Goal: Information Seeking & Learning: Learn about a topic

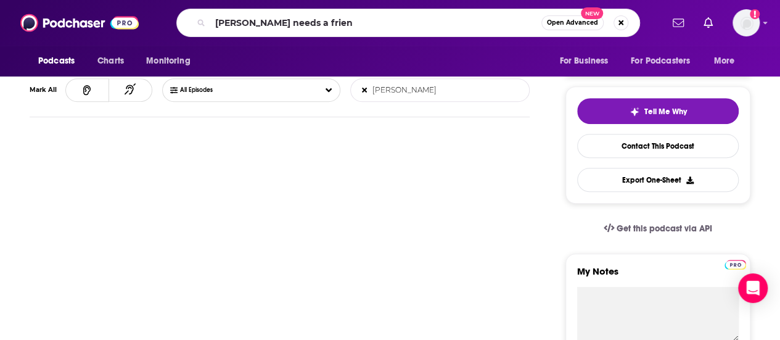
type input "[PERSON_NAME] needs a friend"
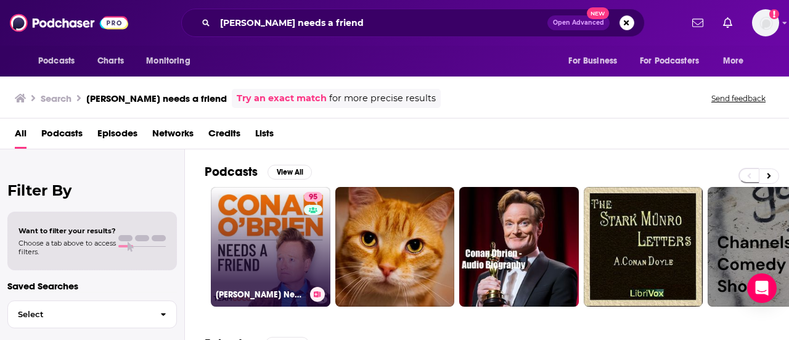
click at [274, 240] on link "95 [PERSON_NAME] Needs A Friend" at bounding box center [271, 247] width 120 height 120
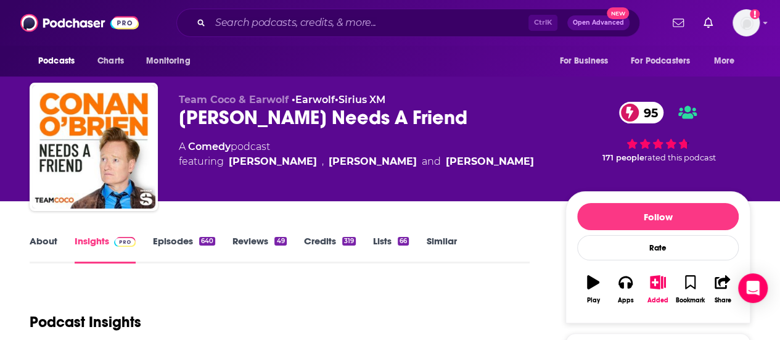
click at [200, 242] on div "640" at bounding box center [207, 241] width 16 height 9
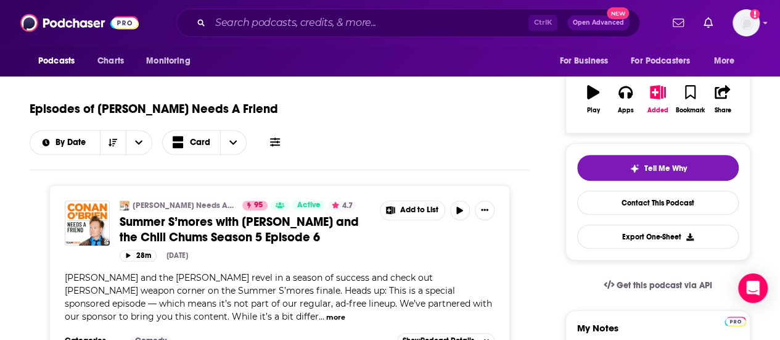
scroll to position [173, 0]
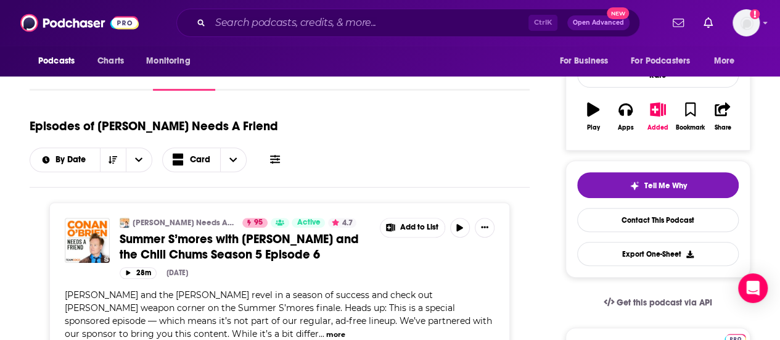
click at [280, 155] on icon at bounding box center [275, 159] width 10 height 9
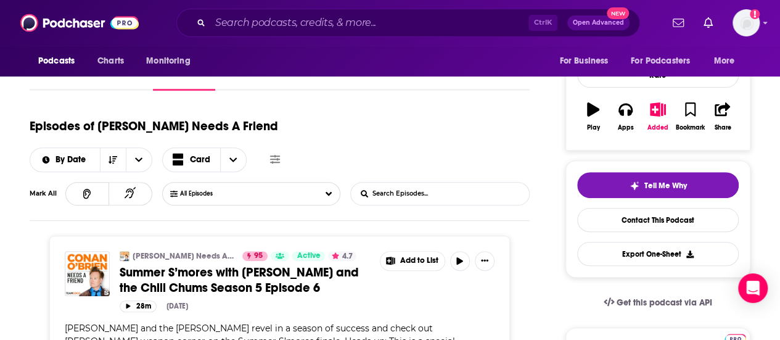
click at [398, 182] on input "List Search Input" at bounding box center [415, 193] width 129 height 22
type input "author"
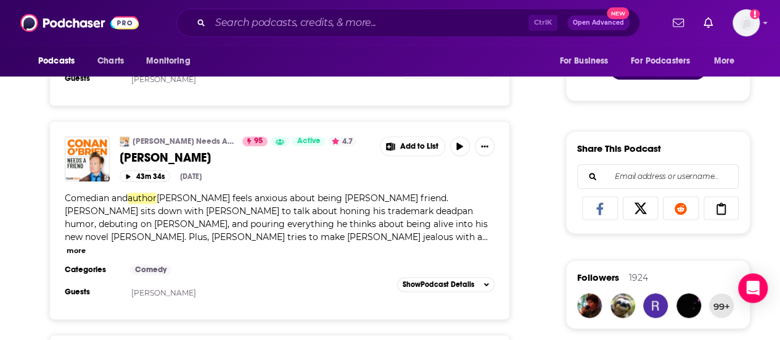
scroll to position [740, 0]
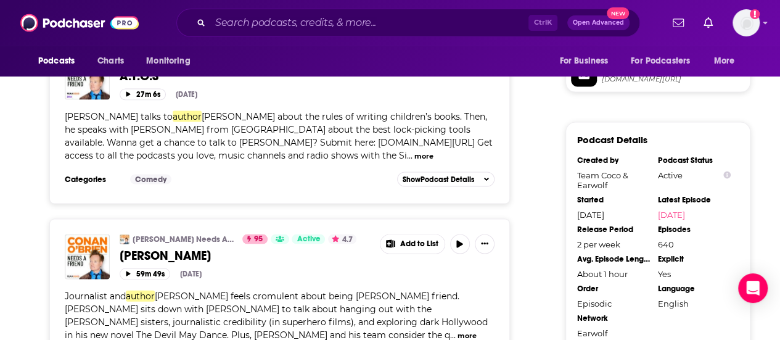
click at [513, 272] on div "[PERSON_NAME] Needs A Friend 95 Active 4.7 [PERSON_NAME] Returns Add to List 1h…" at bounding box center [280, 215] width 500 height 2011
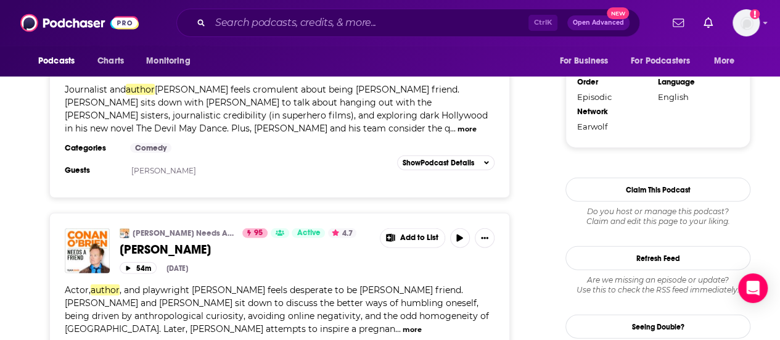
scroll to position [1430, 0]
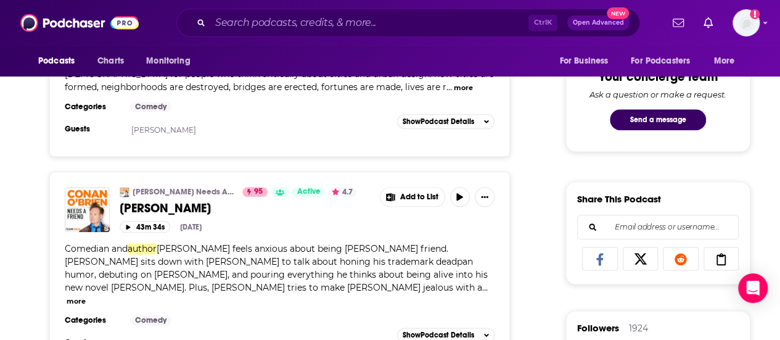
scroll to position [0, 0]
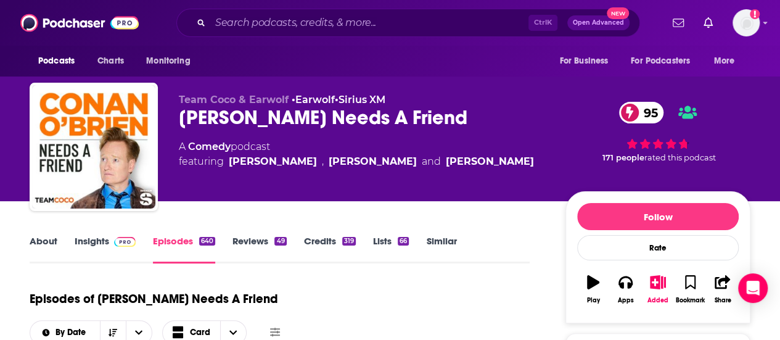
click at [40, 242] on link "About" at bounding box center [44, 249] width 28 height 28
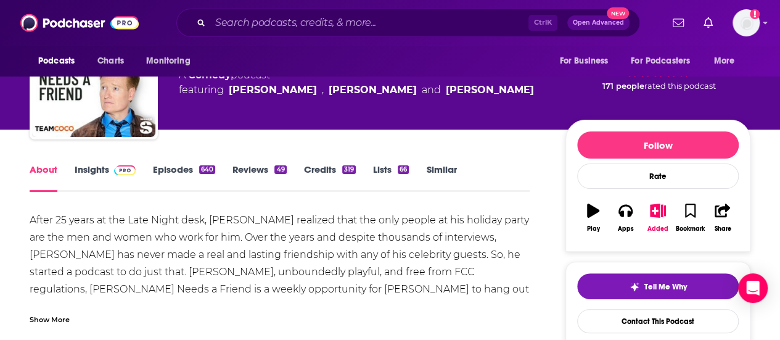
scroll to position [74, 0]
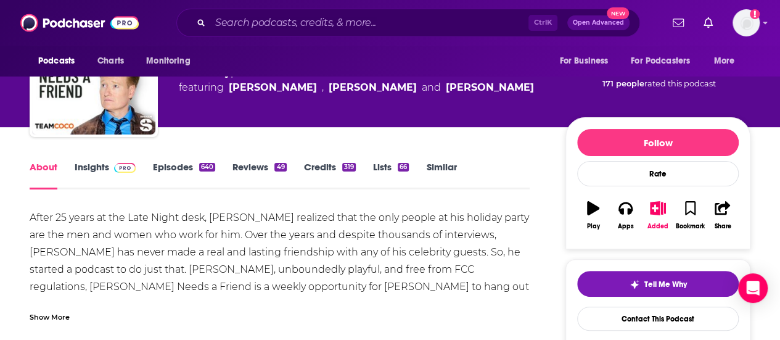
click at [55, 317] on div "Show More" at bounding box center [50, 316] width 40 height 12
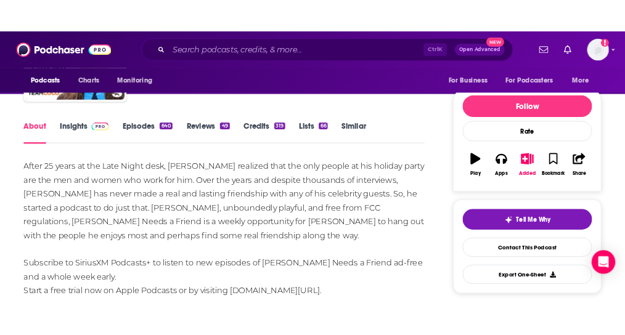
scroll to position [131, 0]
